Goal: Obtain resource: Obtain resource

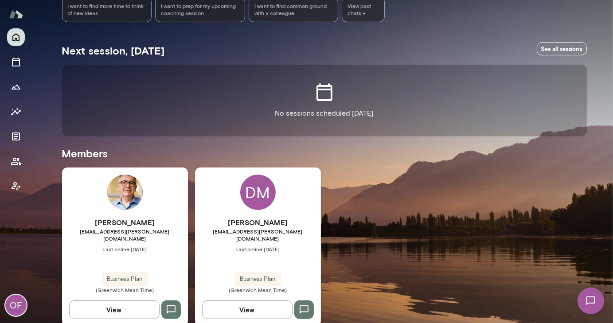
scroll to position [136, 0]
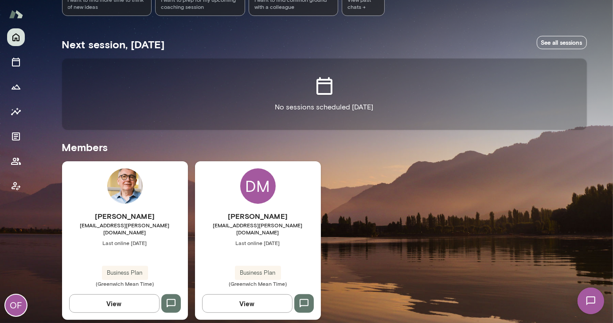
click at [128, 269] on span "Business Plan" at bounding box center [125, 273] width 46 height 9
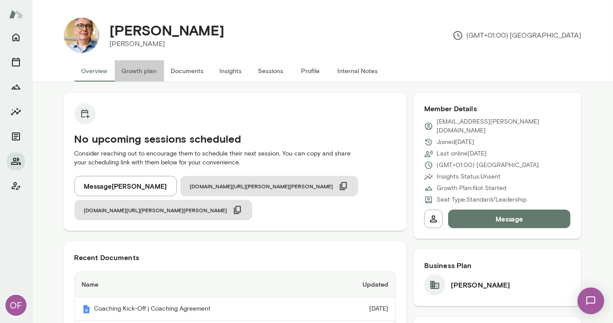
click at [132, 72] on button "Growth plan" at bounding box center [139, 70] width 49 height 21
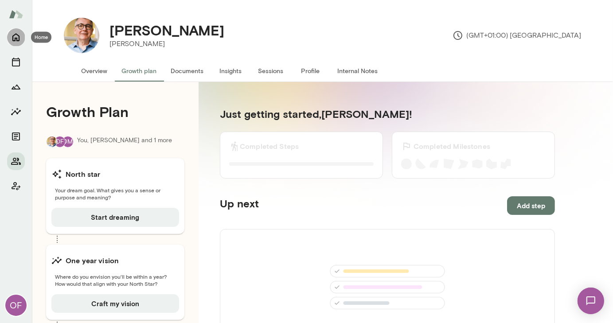
click at [15, 37] on icon "Home" at bounding box center [16, 37] width 11 height 11
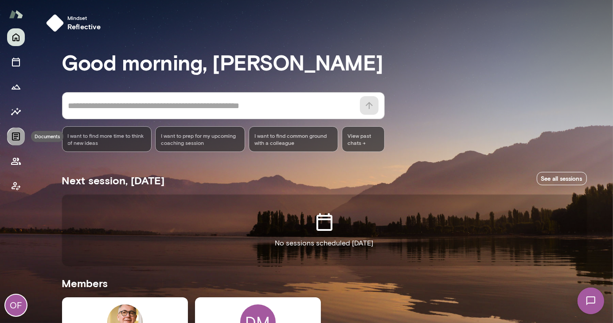
click at [15, 137] on icon "Documents" at bounding box center [16, 136] width 11 height 11
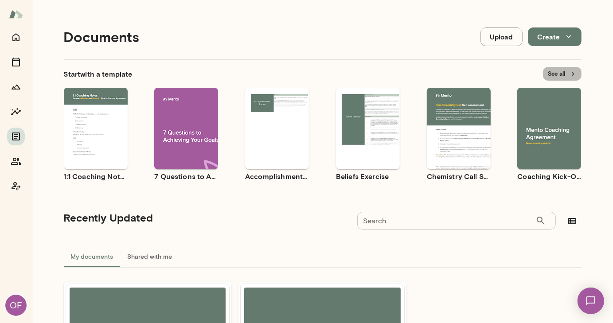
click at [562, 72] on button "See all" at bounding box center [562, 74] width 39 height 14
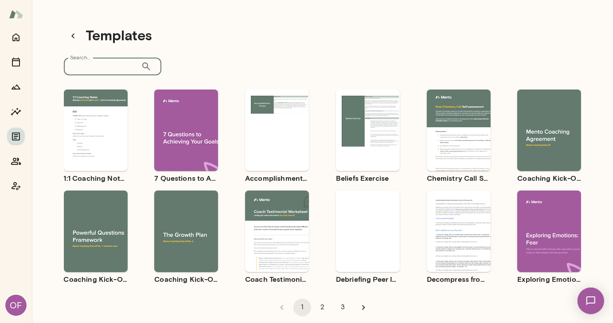
click at [117, 66] on input "Search..." at bounding box center [102, 67] width 77 height 18
type input "**********"
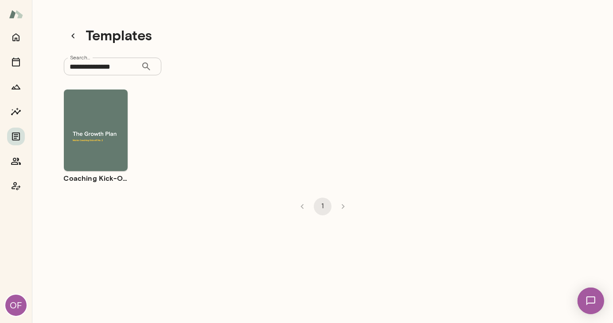
click at [92, 124] on span "Use template" at bounding box center [101, 122] width 32 height 7
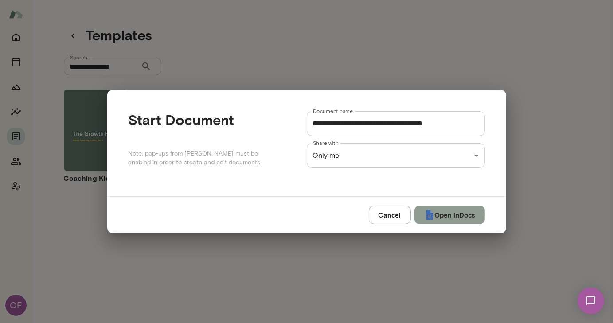
click at [444, 214] on button "Open in Docs" at bounding box center [449, 215] width 70 height 19
